Goal: Task Accomplishment & Management: Complete application form

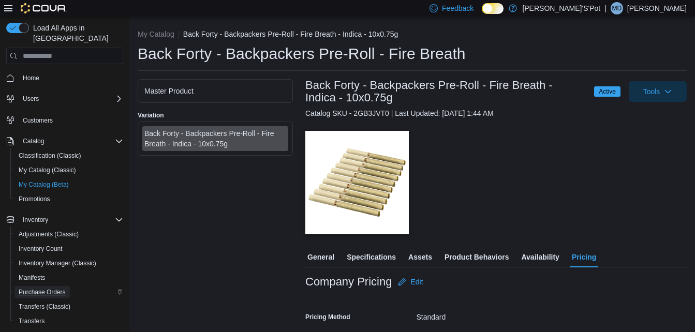
click at [44, 288] on span "Purchase Orders" at bounding box center [42, 292] width 47 height 8
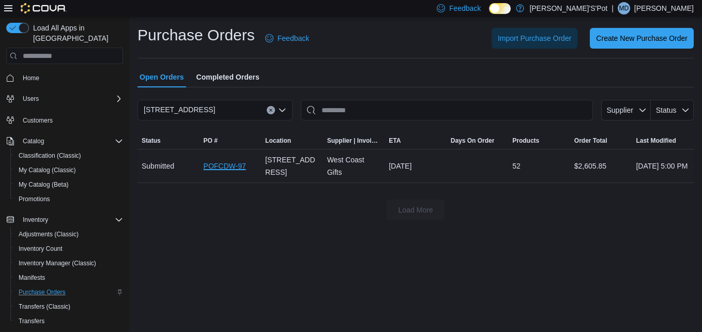
click at [222, 164] on link "POFCDW-97" at bounding box center [225, 166] width 42 height 12
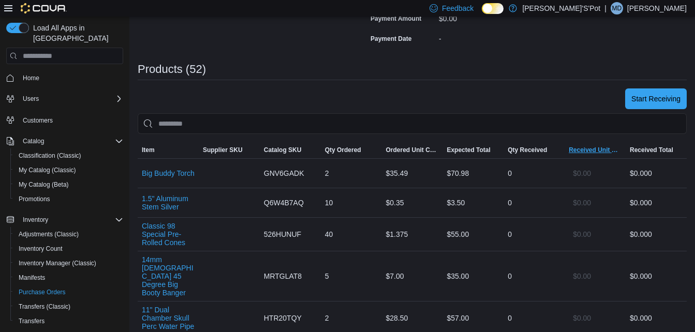
scroll to position [168, 0]
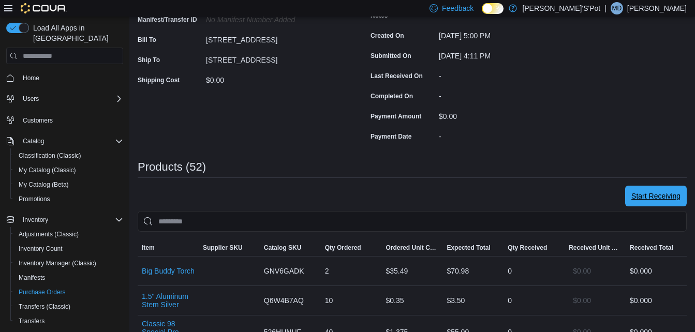
click at [667, 203] on span "Start Receiving" at bounding box center [655, 196] width 49 height 21
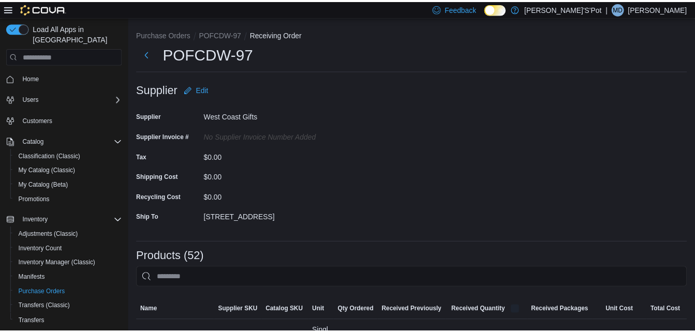
scroll to position [259, 0]
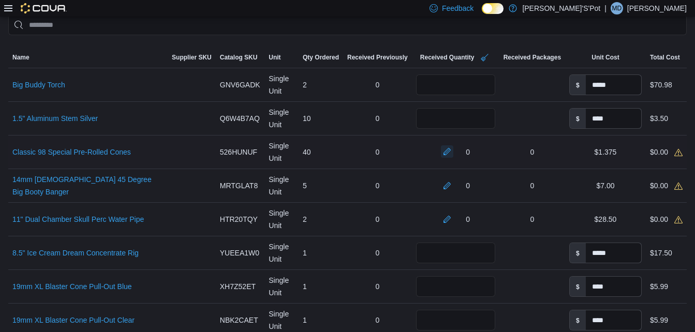
click at [445, 152] on button "button" at bounding box center [447, 151] width 12 height 12
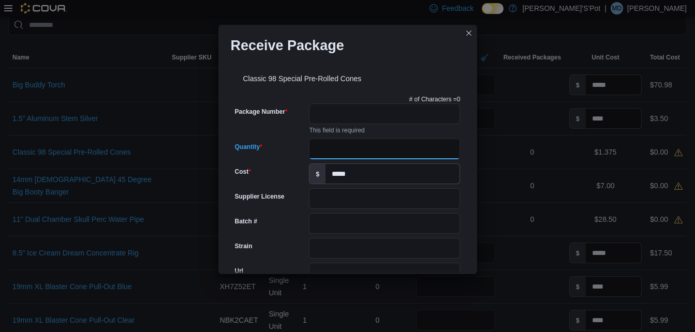
click at [377, 152] on input "Quantity" at bounding box center [384, 149] width 151 height 21
type input "**"
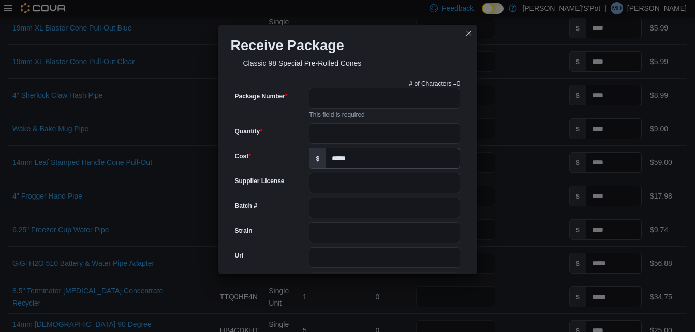
scroll to position [0, 0]
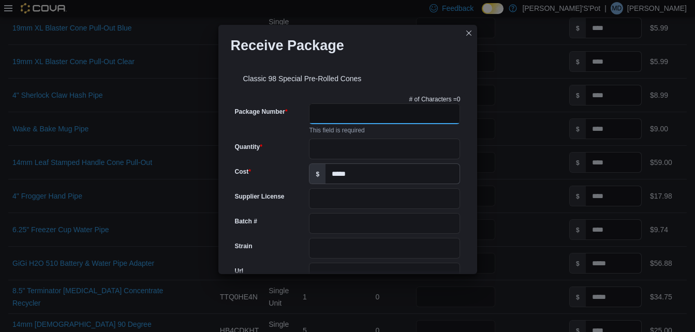
click at [371, 112] on input "Package Number" at bounding box center [384, 113] width 151 height 21
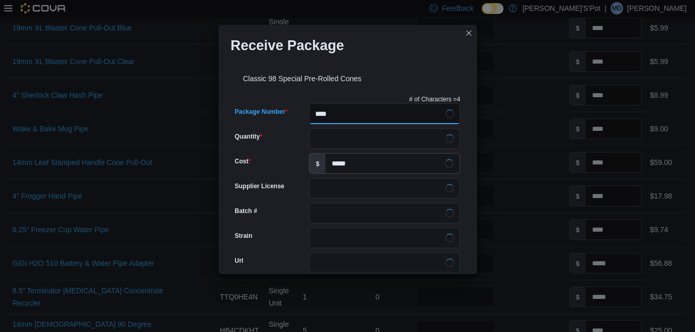
type input "****"
click at [390, 57] on div "Receive Package" at bounding box center [347, 41] width 259 height 33
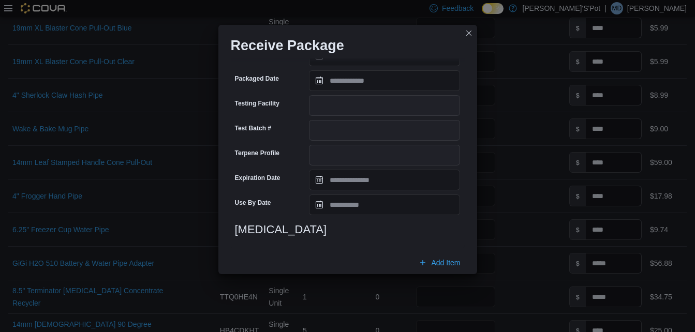
scroll to position [388, 0]
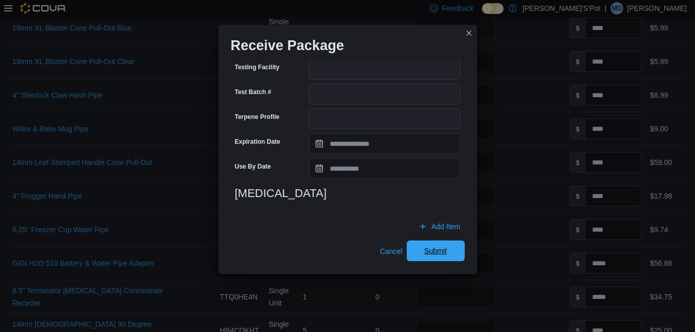
click at [435, 249] on span "Submit" at bounding box center [435, 251] width 23 height 10
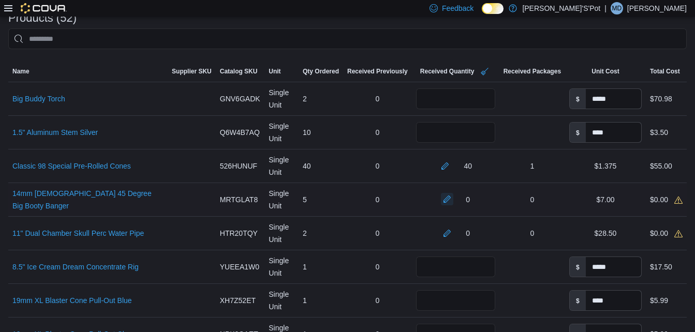
click at [442, 201] on button "button" at bounding box center [447, 199] width 12 height 12
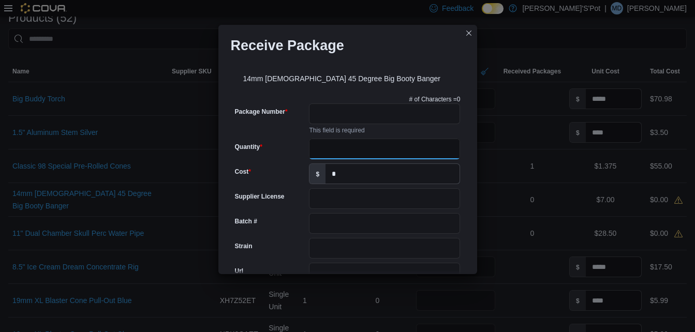
click at [341, 151] on input "Quantity" at bounding box center [384, 149] width 151 height 21
type input "*"
click at [329, 104] on input "Package Number" at bounding box center [384, 113] width 151 height 21
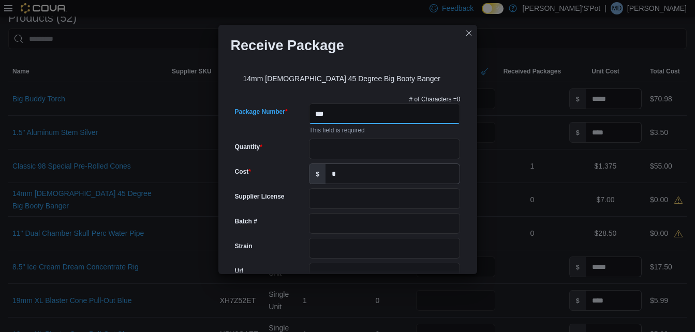
type input "****"
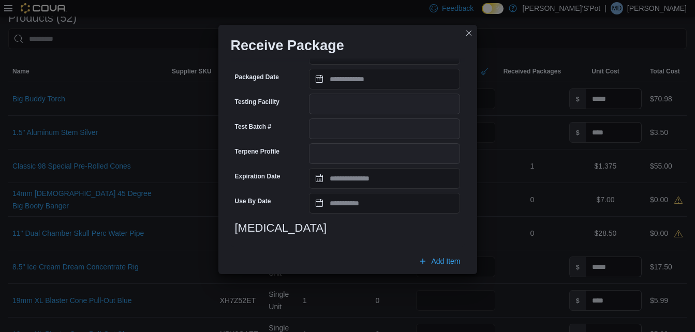
scroll to position [388, 0]
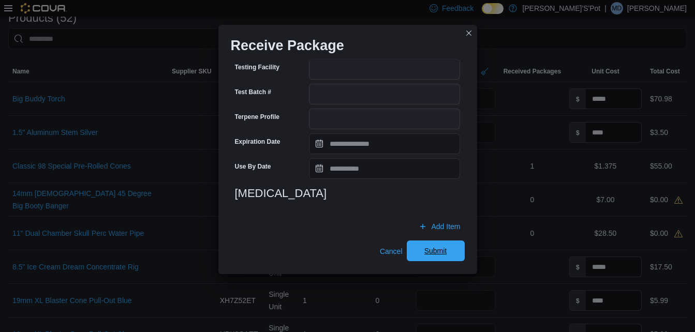
click at [440, 251] on span "Submit" at bounding box center [435, 251] width 23 height 10
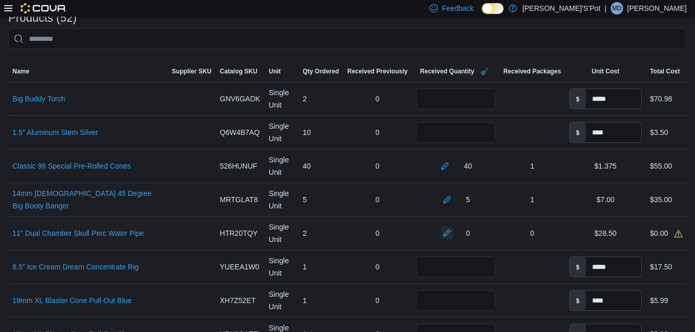
click at [443, 233] on button "button" at bounding box center [447, 233] width 12 height 12
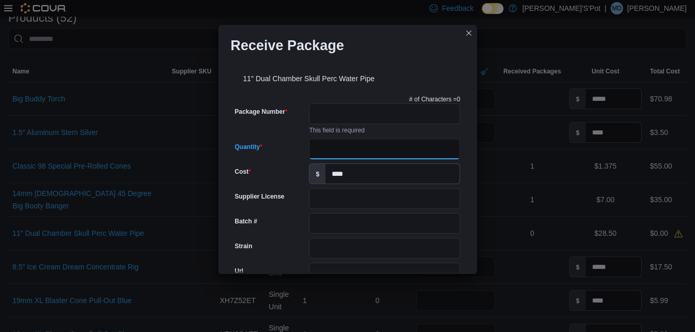
click at [333, 140] on input "Quantity" at bounding box center [384, 149] width 151 height 21
type input "*"
click at [332, 117] on input "Package Number" at bounding box center [384, 113] width 151 height 21
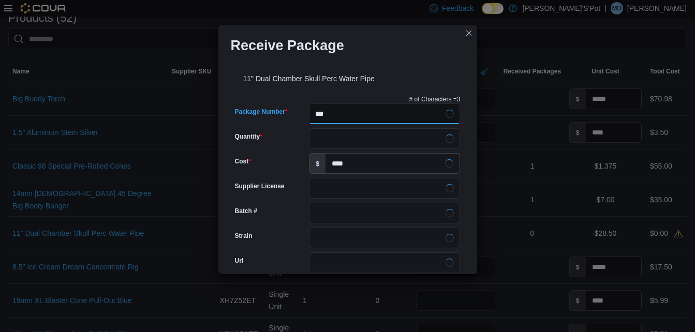
type input "****"
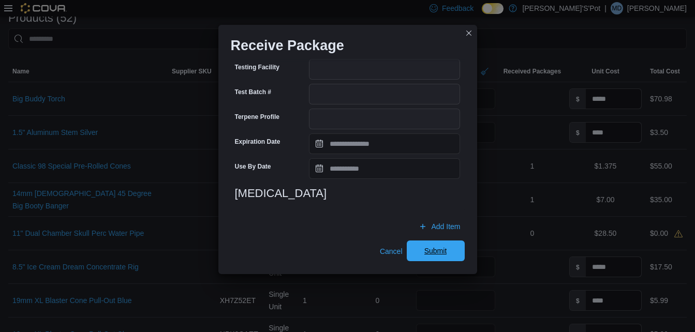
click at [430, 250] on span "Submit" at bounding box center [435, 251] width 23 height 10
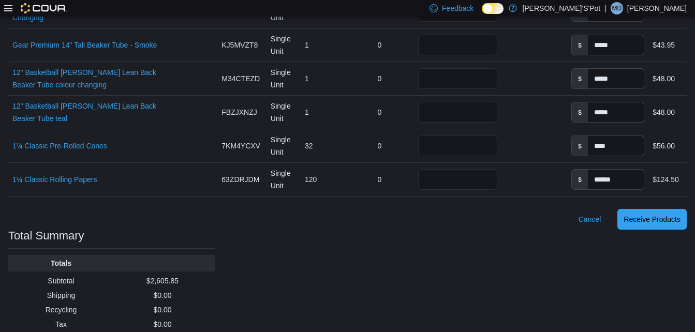
scroll to position [1907, 0]
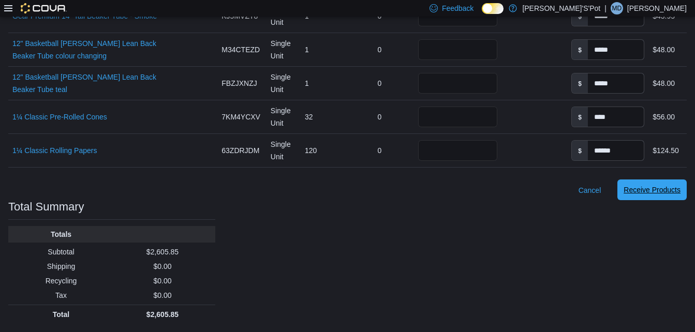
click at [660, 191] on span "Receive Products" at bounding box center [651, 190] width 57 height 10
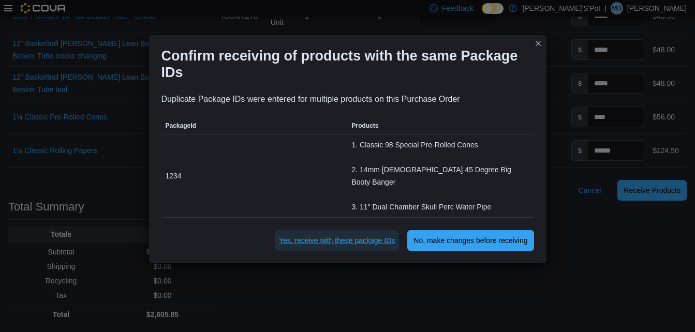
click at [342, 236] on span "Yes, receive with these package IDs" at bounding box center [337, 240] width 116 height 10
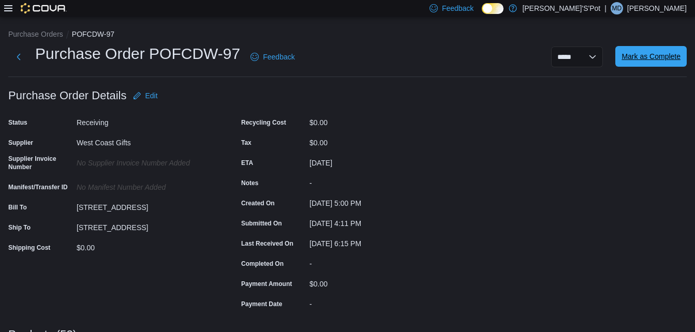
click at [639, 59] on span "Mark as Complete" at bounding box center [650, 56] width 59 height 10
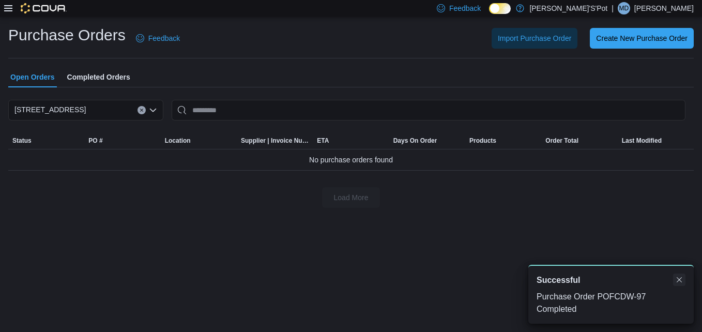
click at [676, 278] on button "Dismiss toast" at bounding box center [679, 280] width 12 height 12
